Goal: Find specific page/section: Find specific page/section

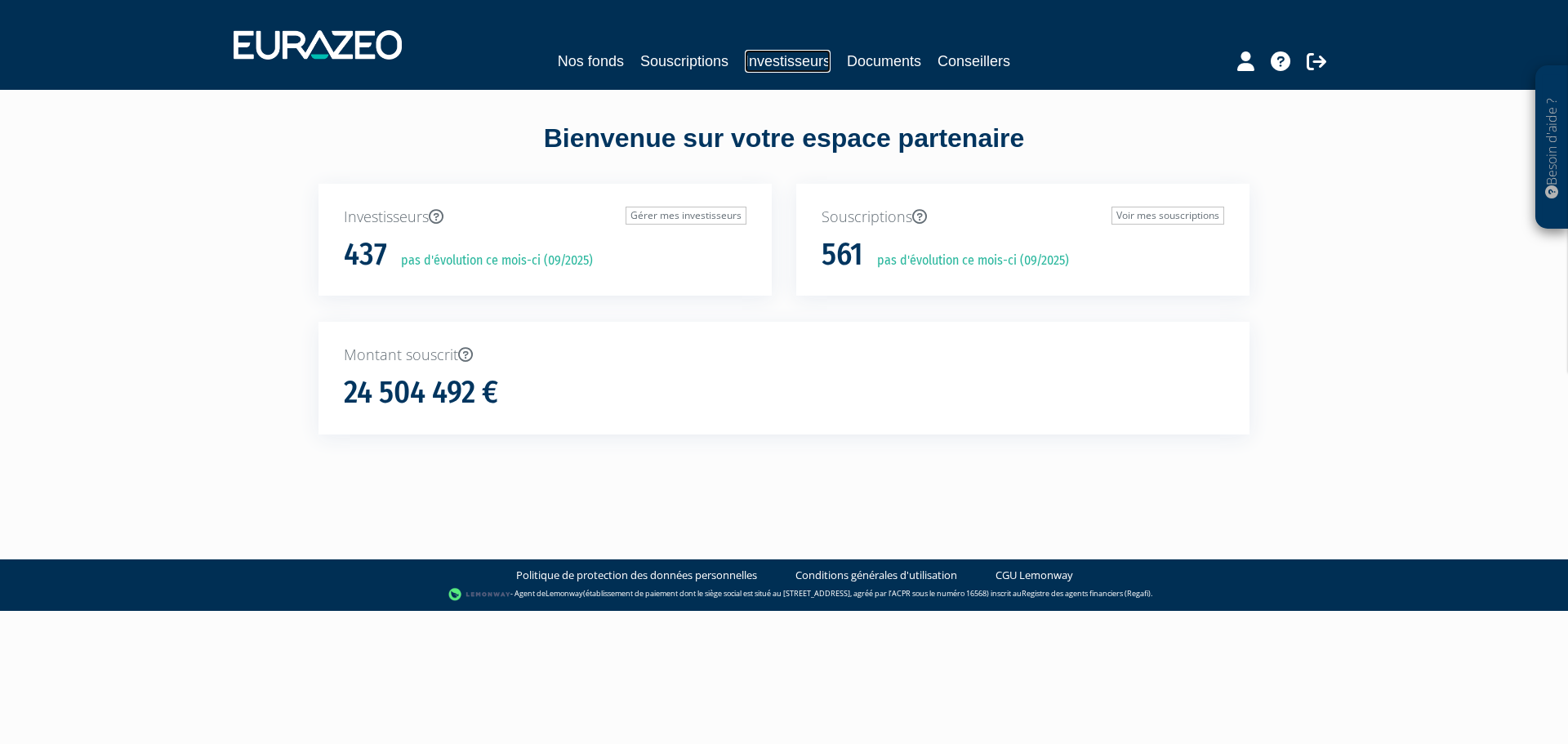
click at [748, 69] on link "Investisseurs" at bounding box center [788, 61] width 86 height 23
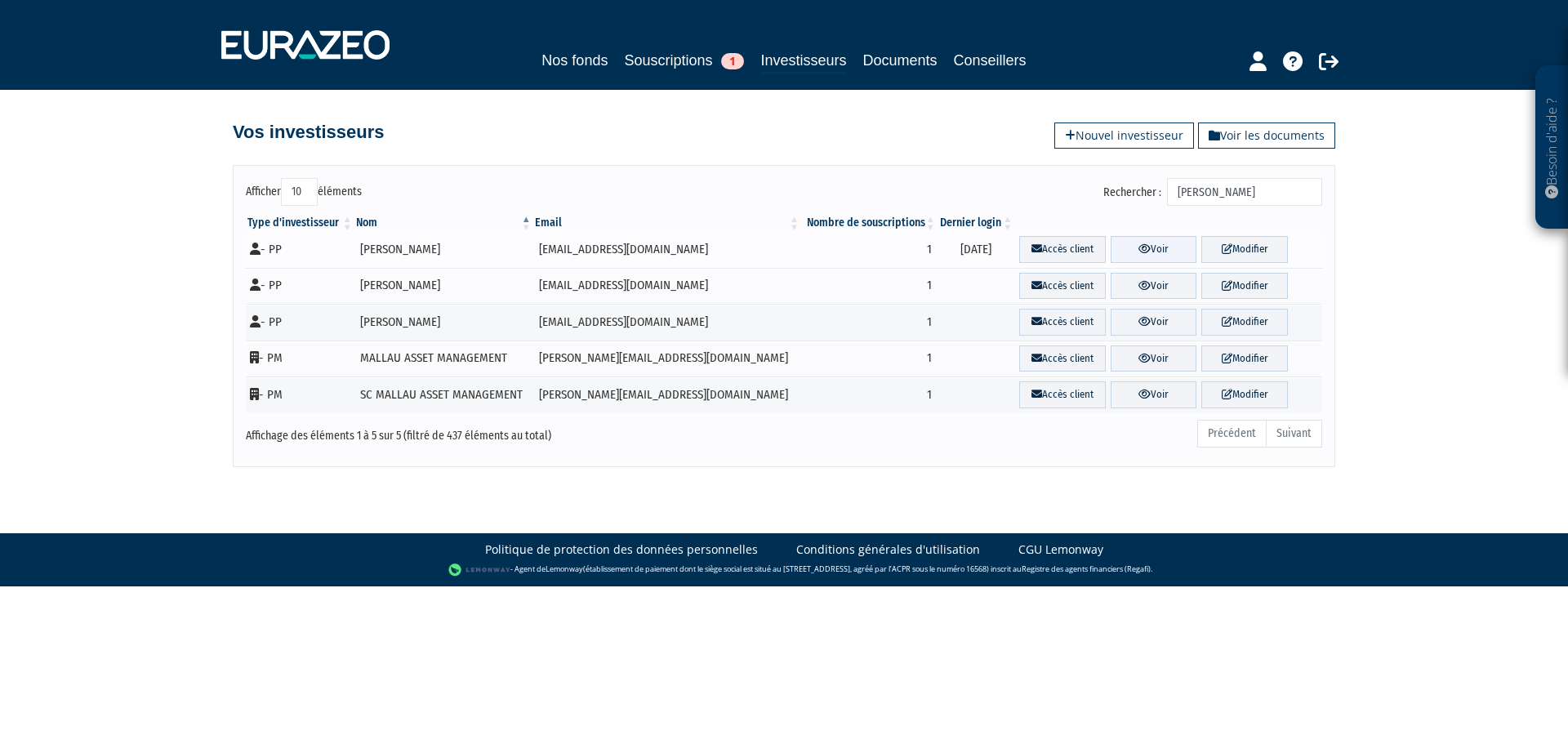
click at [1141, 239] on link "Voir" at bounding box center [1154, 250] width 87 height 27
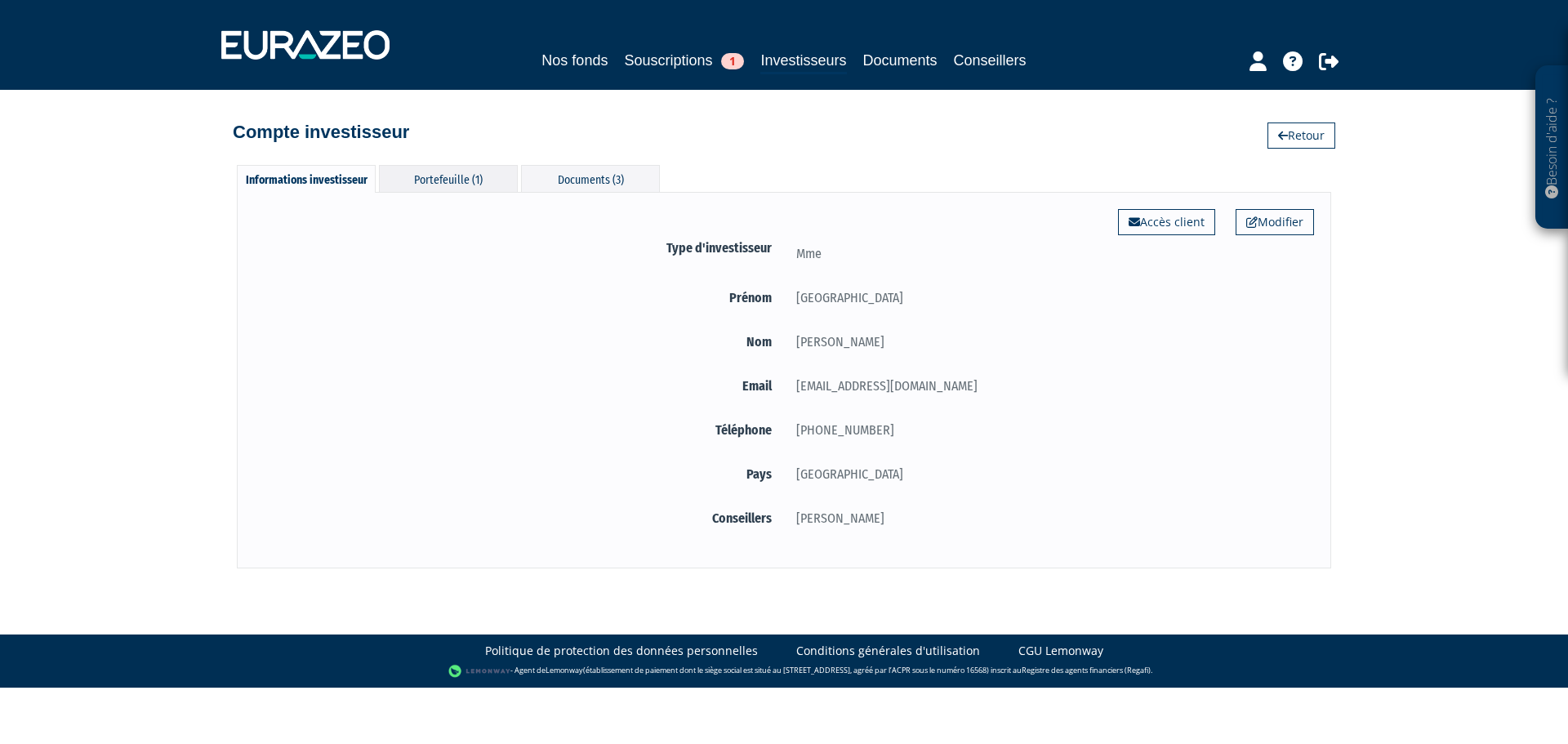
click at [465, 175] on div "Portefeuille (1)" at bounding box center [448, 178] width 138 height 27
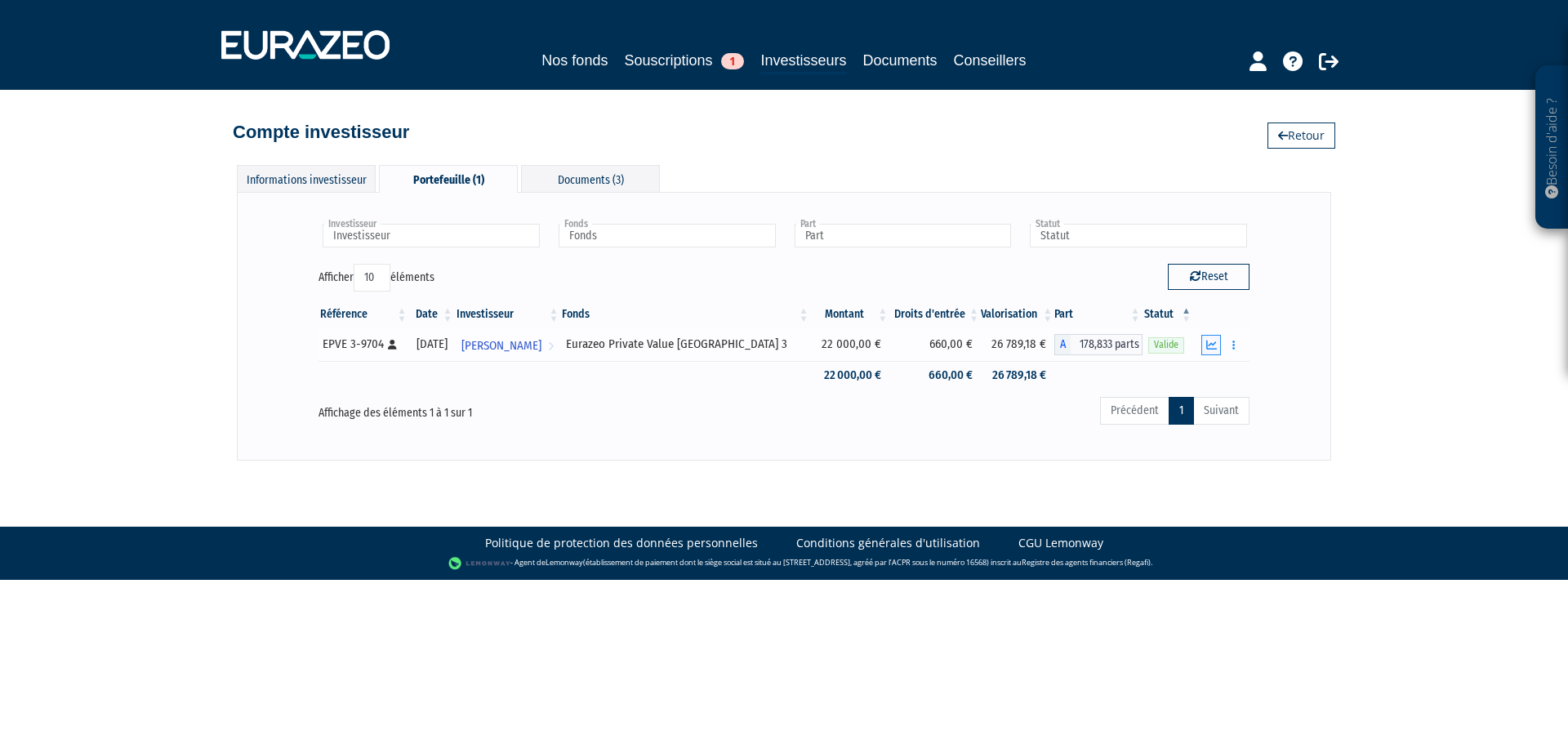
click at [1212, 340] on icon "button" at bounding box center [1212, 345] width 11 height 11
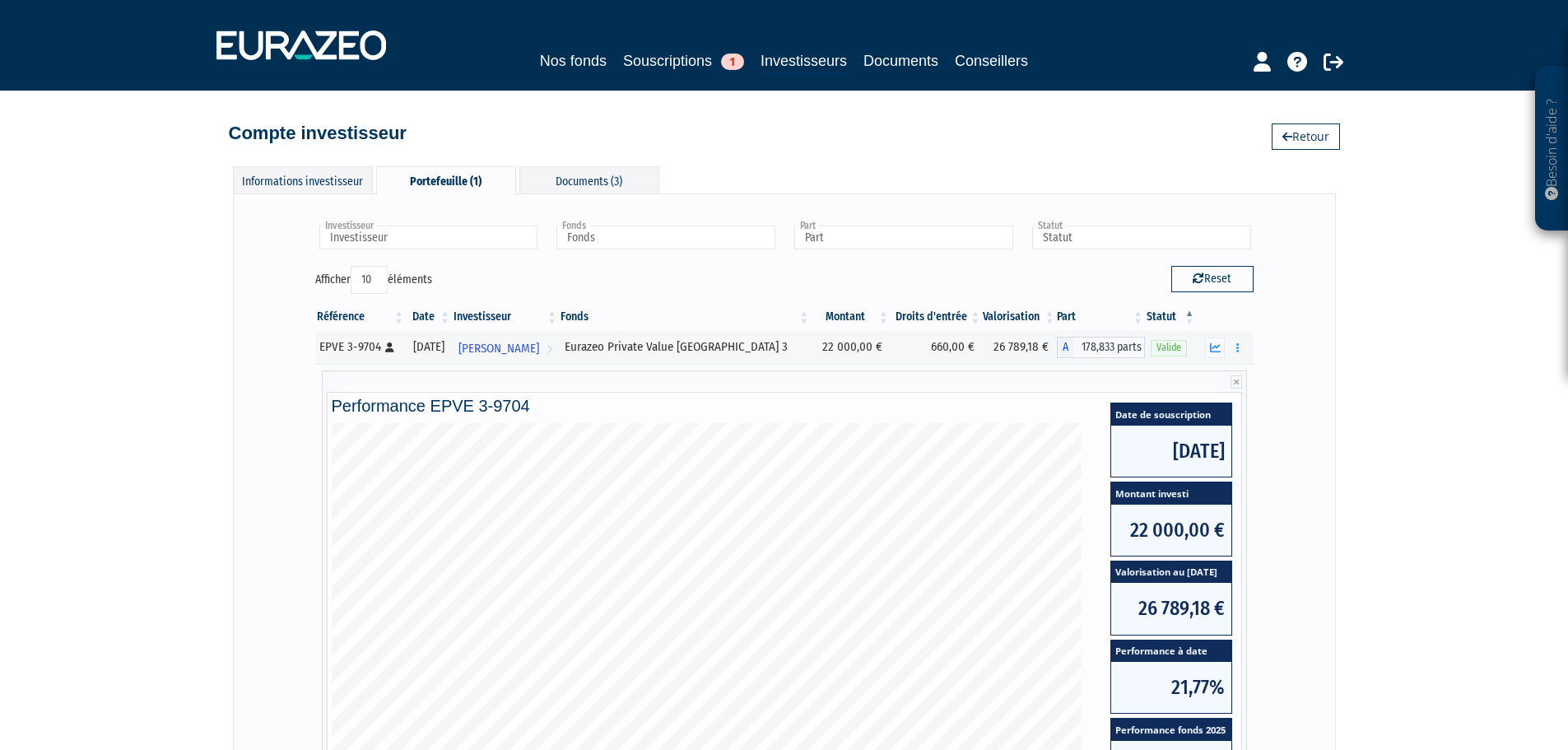
click at [347, 196] on div "Investisseur FLORENCE GILLES Investisseur Fonds Eurazeo Private Value Europe 3 …" at bounding box center [784, 584] width 1103 height 781
click at [329, 180] on div "Informations investisseur" at bounding box center [303, 180] width 139 height 28
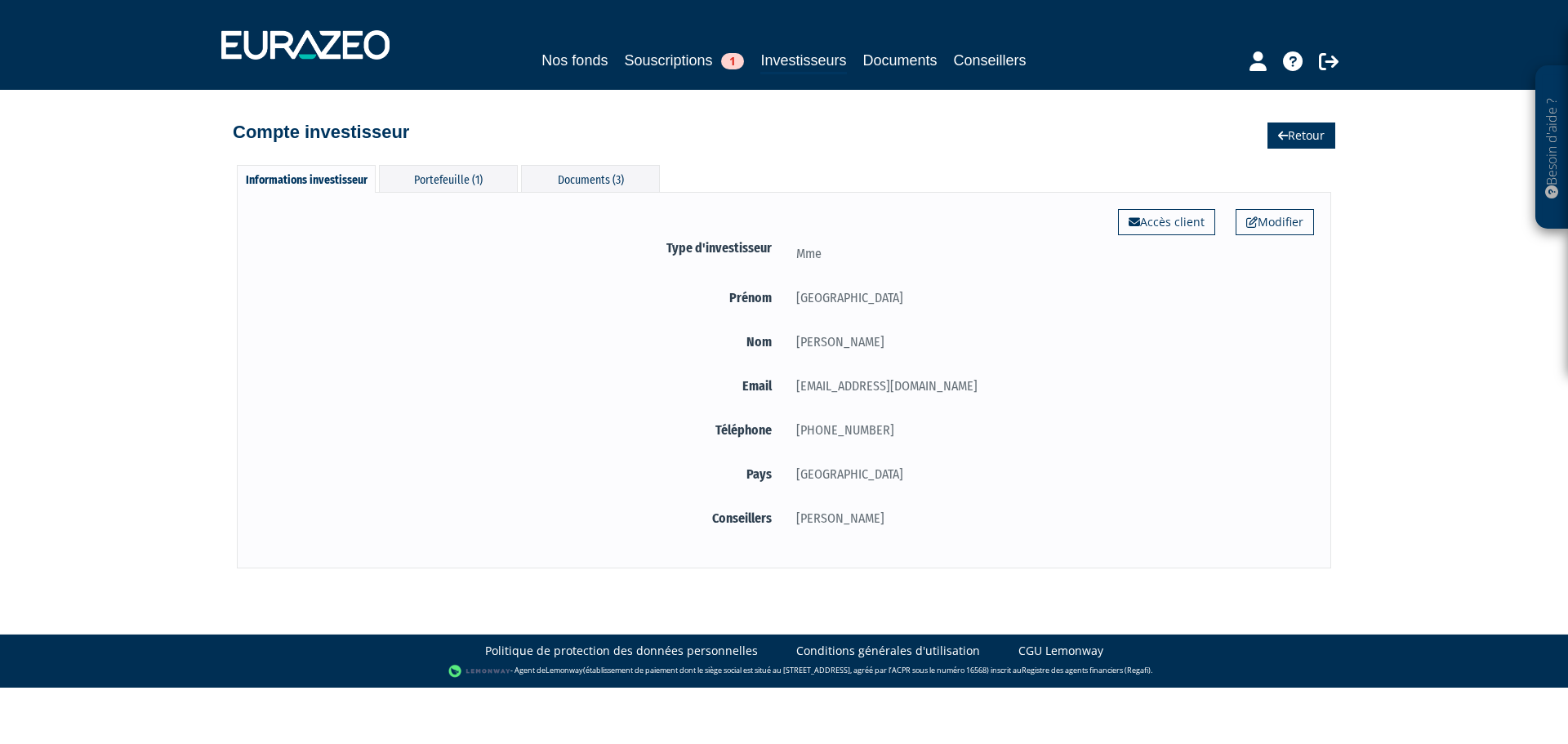
click at [1282, 139] on icon at bounding box center [1283, 136] width 10 height 12
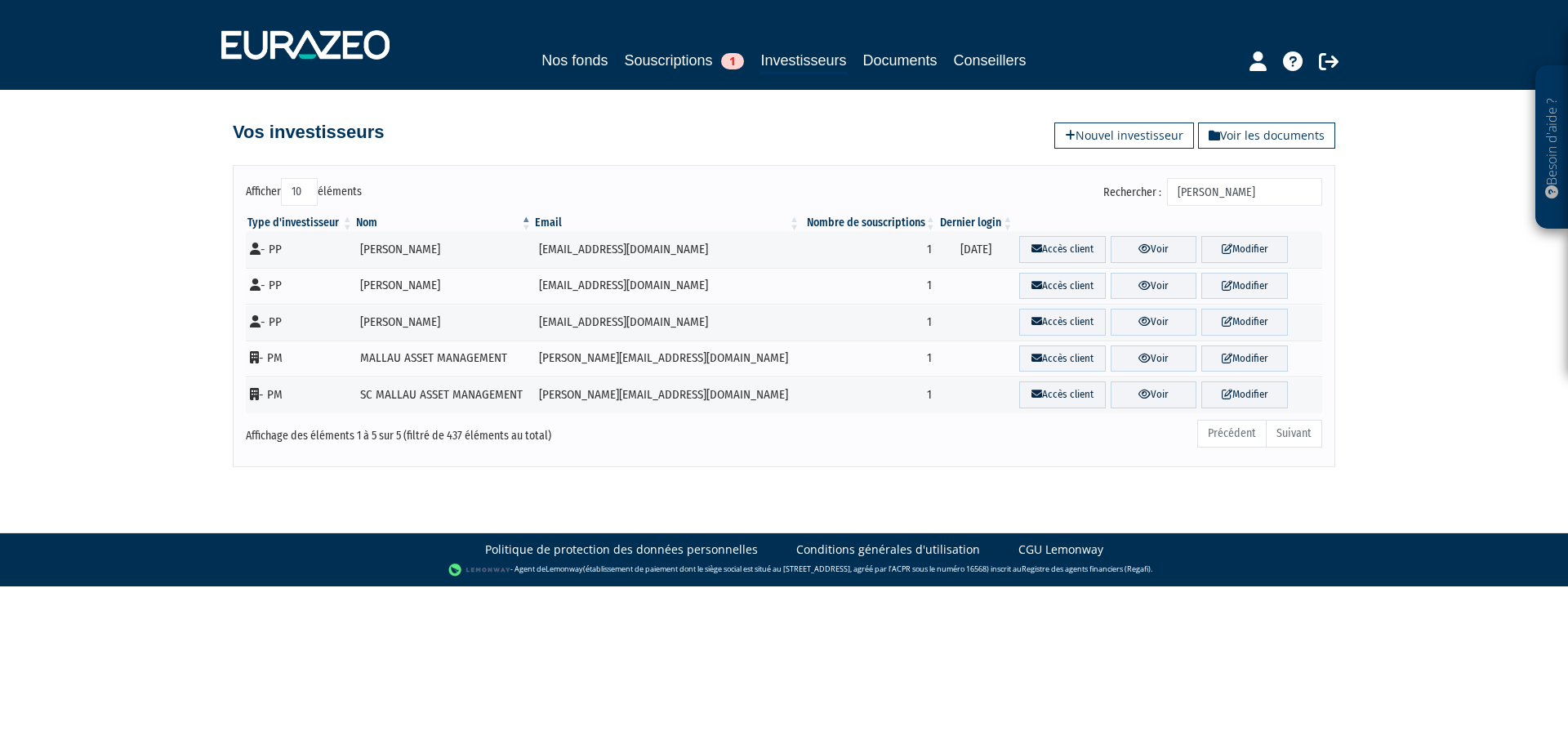
drag, startPoint x: 1232, startPoint y: 189, endPoint x: 1157, endPoint y: 182, distance: 75.3
click at [1157, 182] on label "Rechercher : gilles" at bounding box center [1213, 192] width 219 height 27
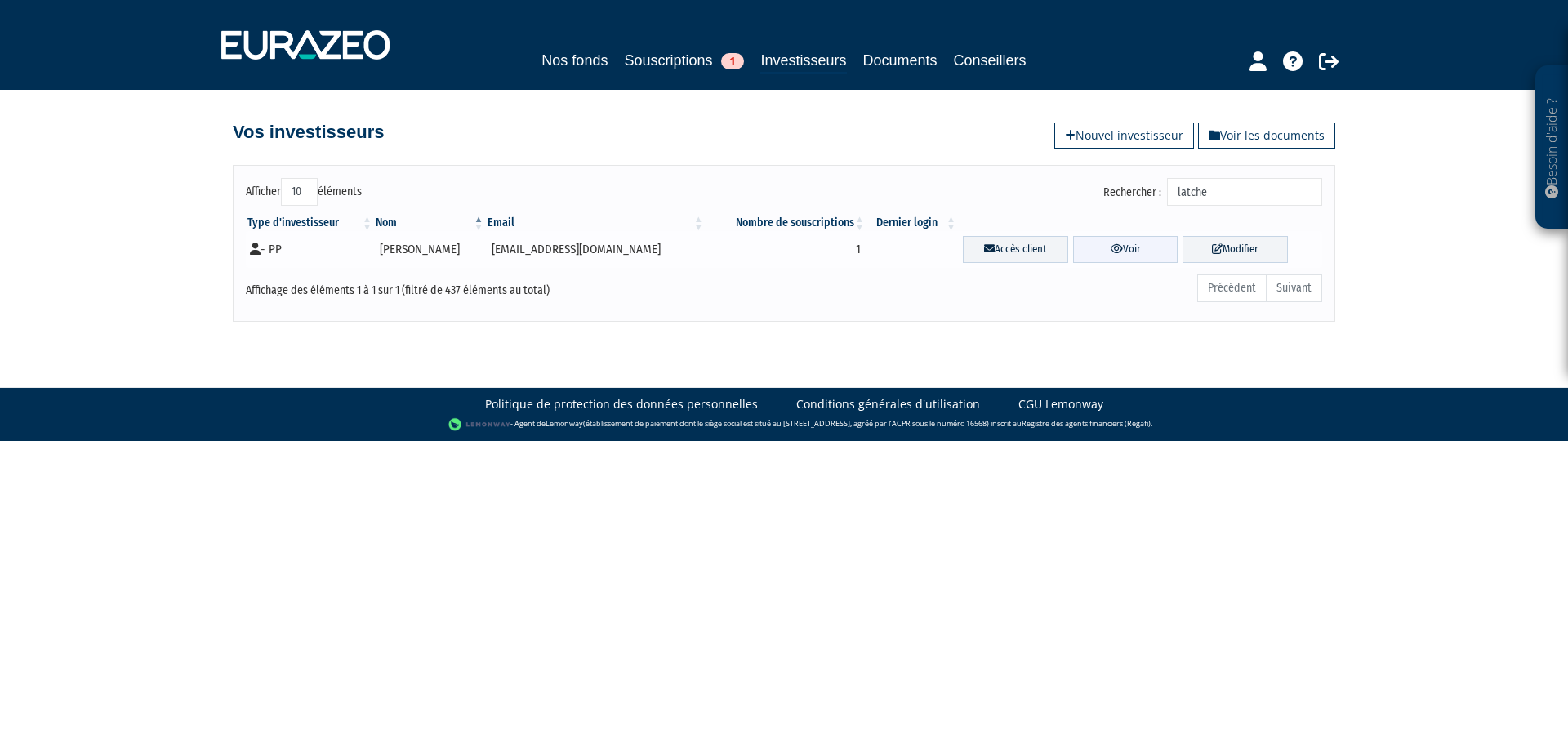
type input "latche"
click at [1123, 240] on link "Voir" at bounding box center [1126, 250] width 106 height 27
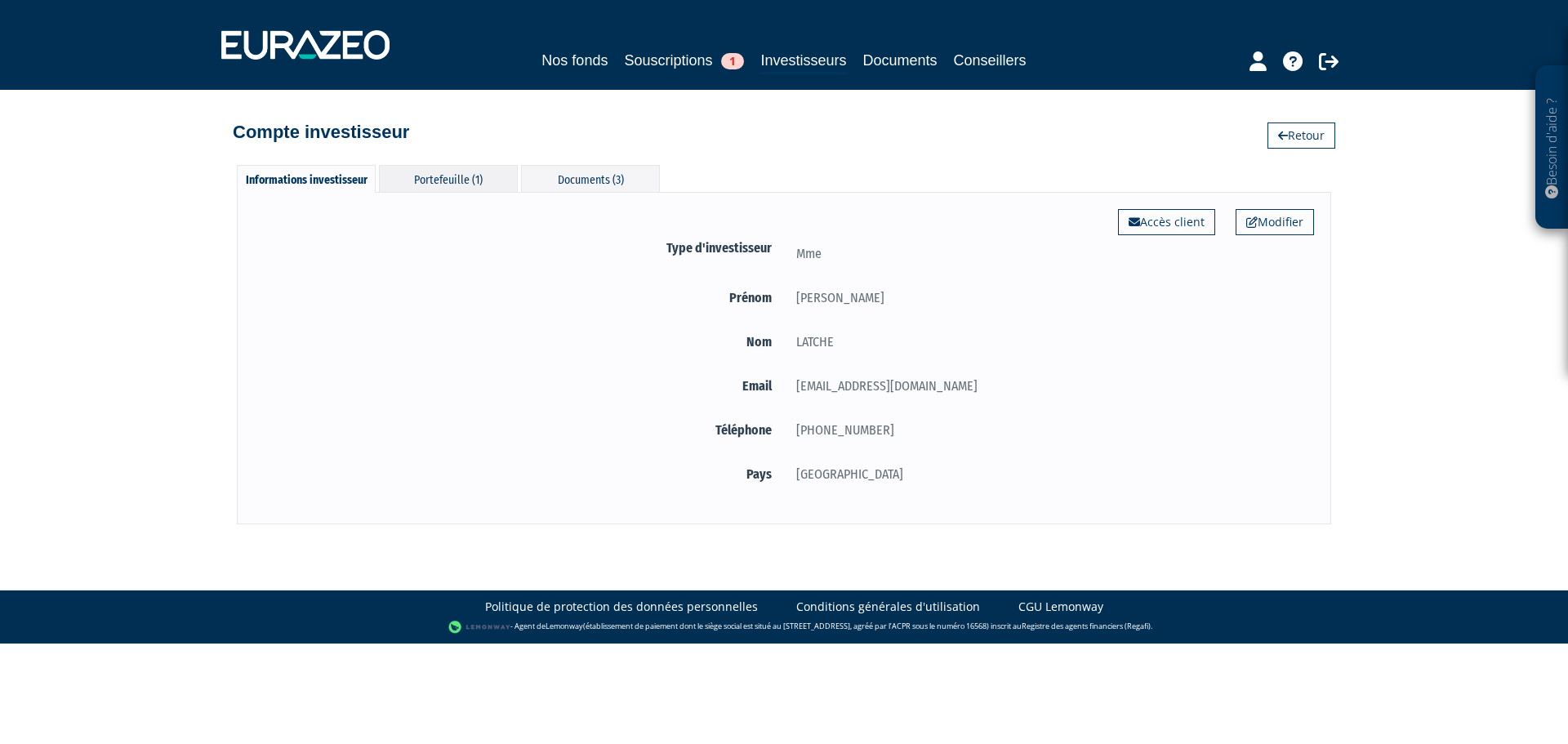
click at [446, 172] on div "Portefeuille (1)" at bounding box center [448, 178] width 138 height 27
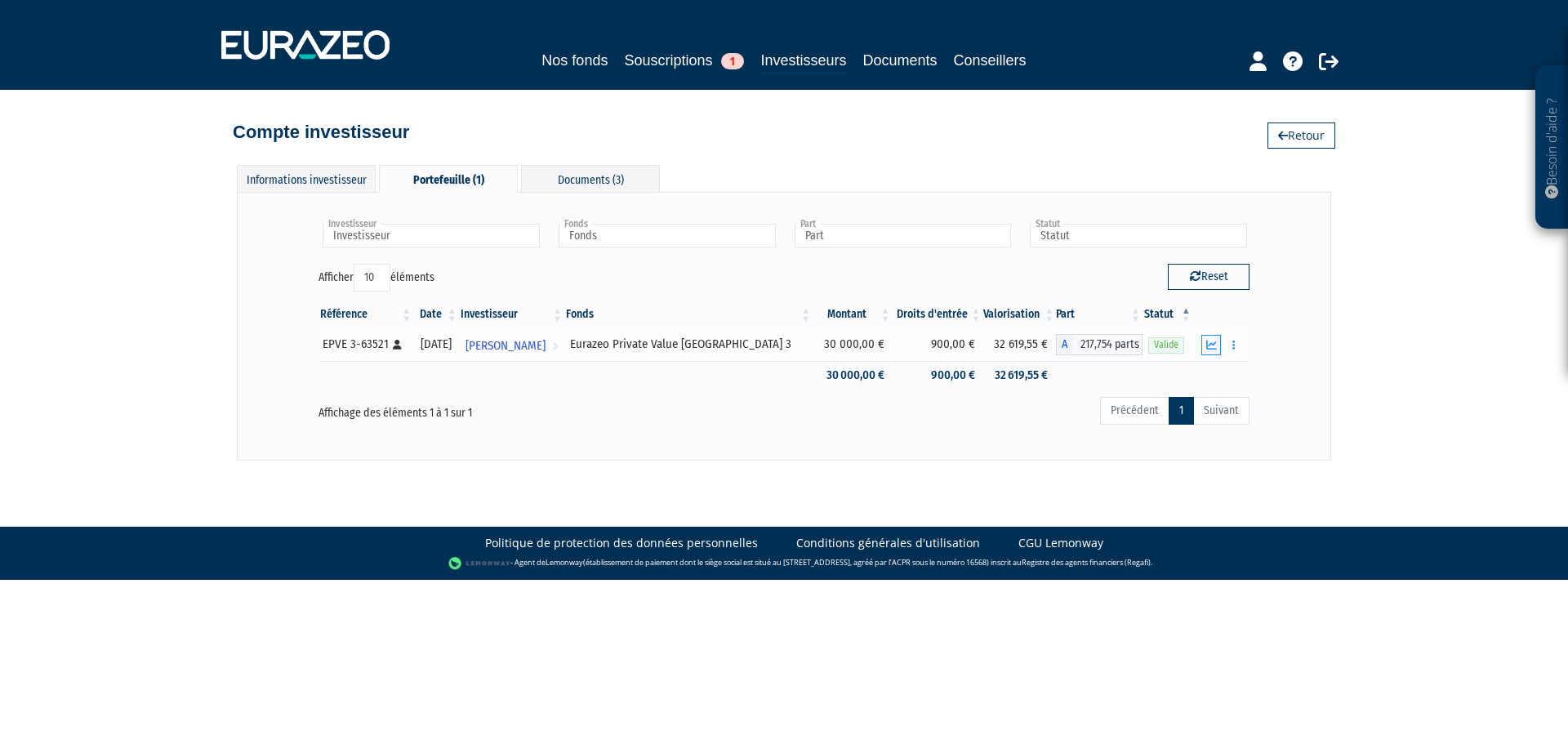
click at [1207, 341] on icon "button" at bounding box center [1212, 345] width 11 height 11
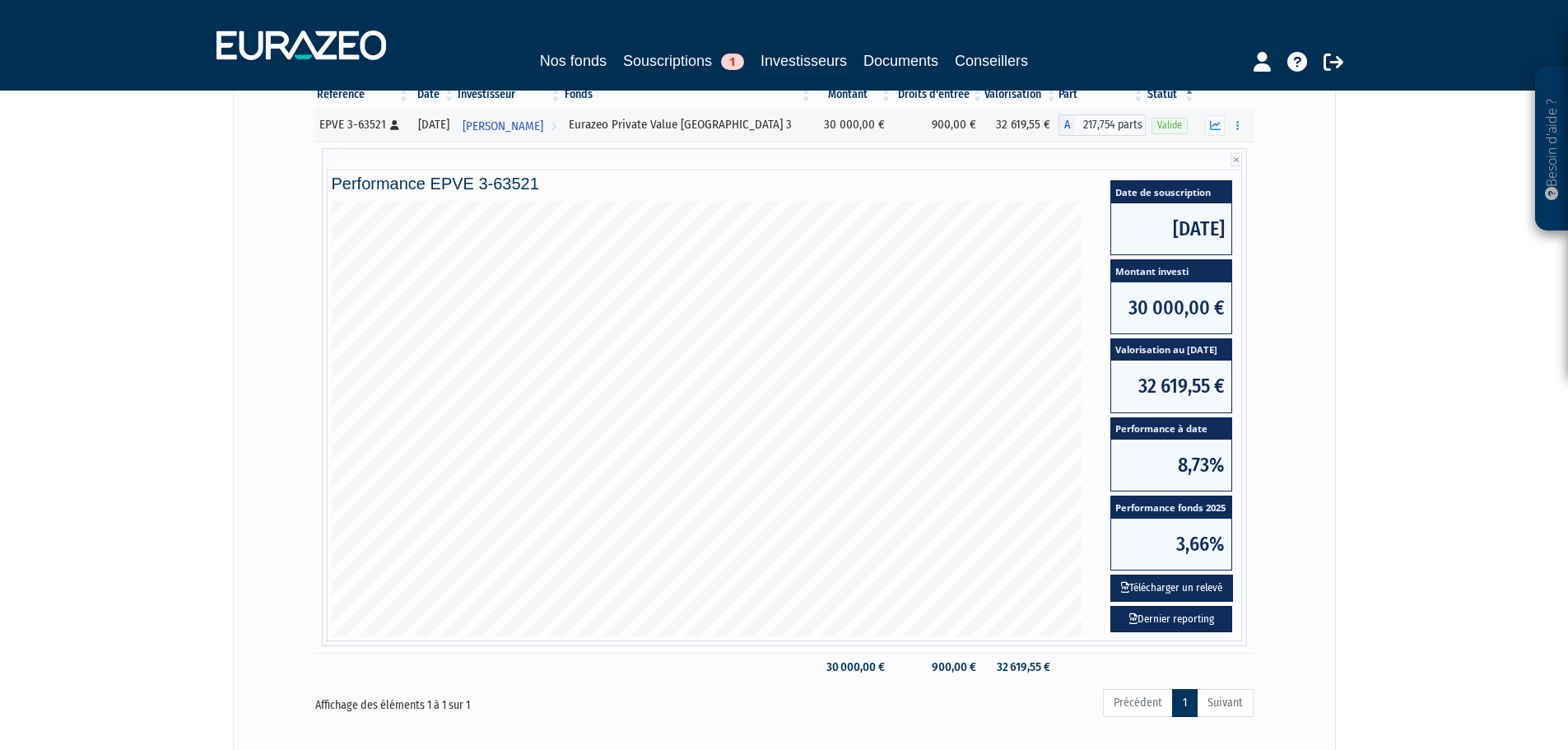
scroll to position [247, 0]
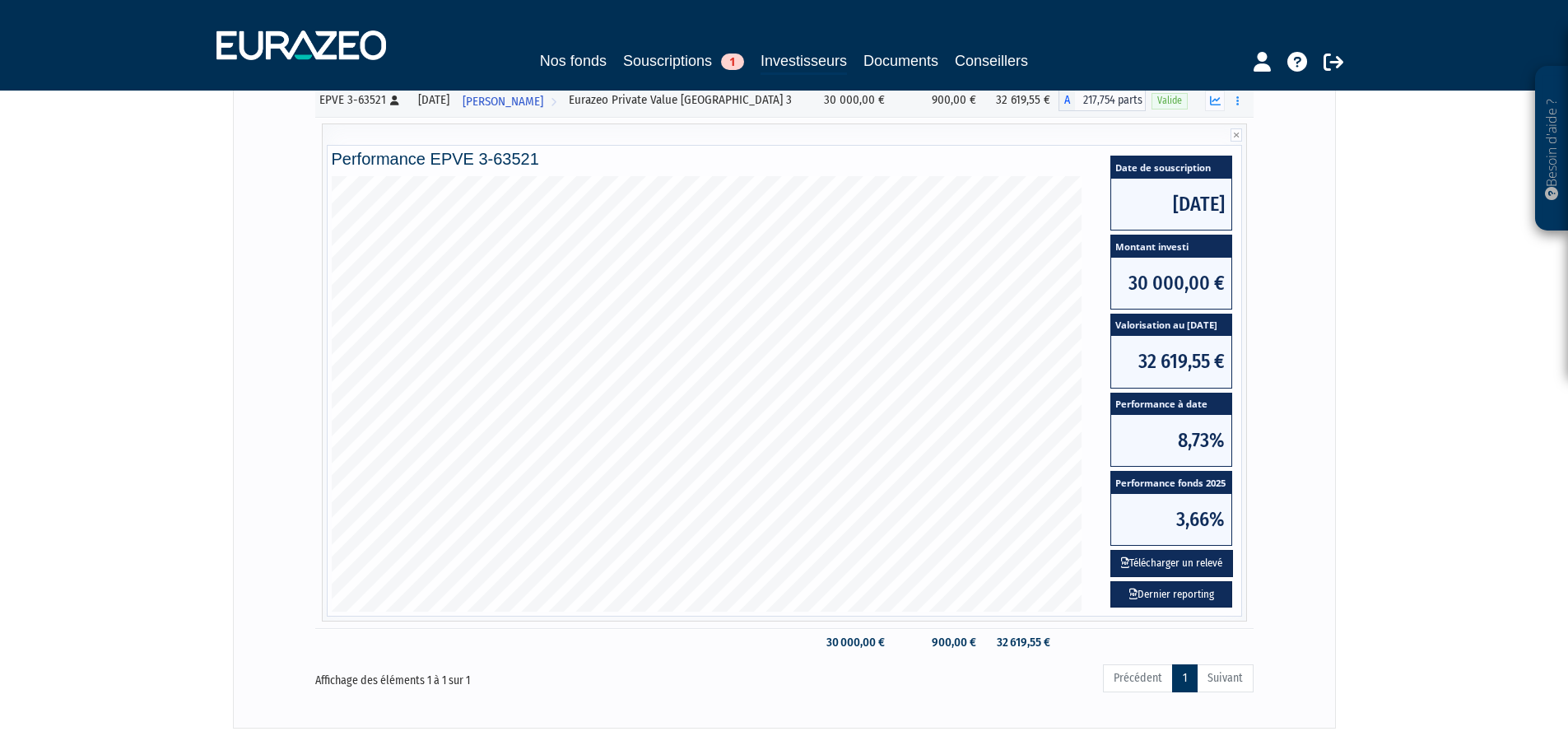
click at [925, 716] on div "Investisseur [PERSON_NAME] Investisseur Fonds Eurazeo Private Value Europe 3 Fo…" at bounding box center [784, 337] width 1103 height 781
